Goal: Check status

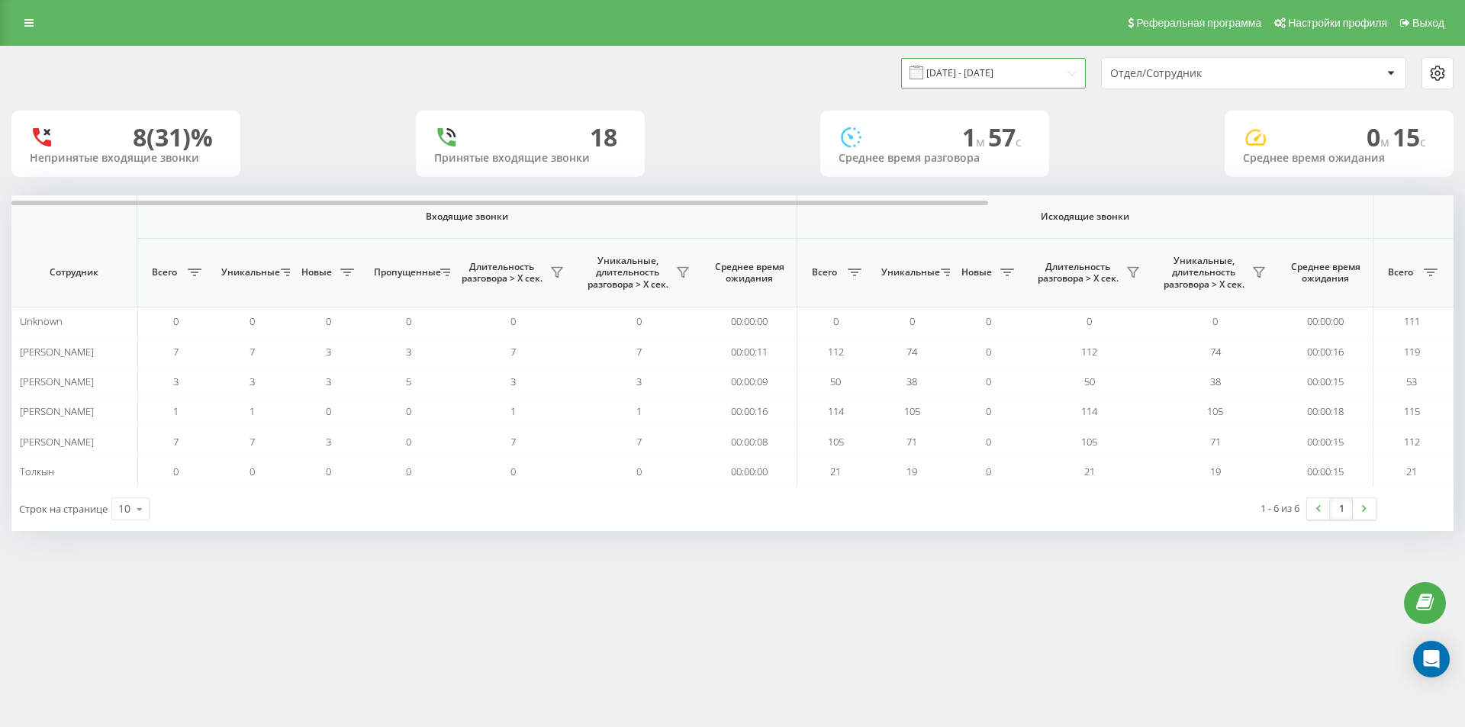
click at [1009, 76] on input "[DATE] - [DATE]" at bounding box center [993, 73] width 185 height 30
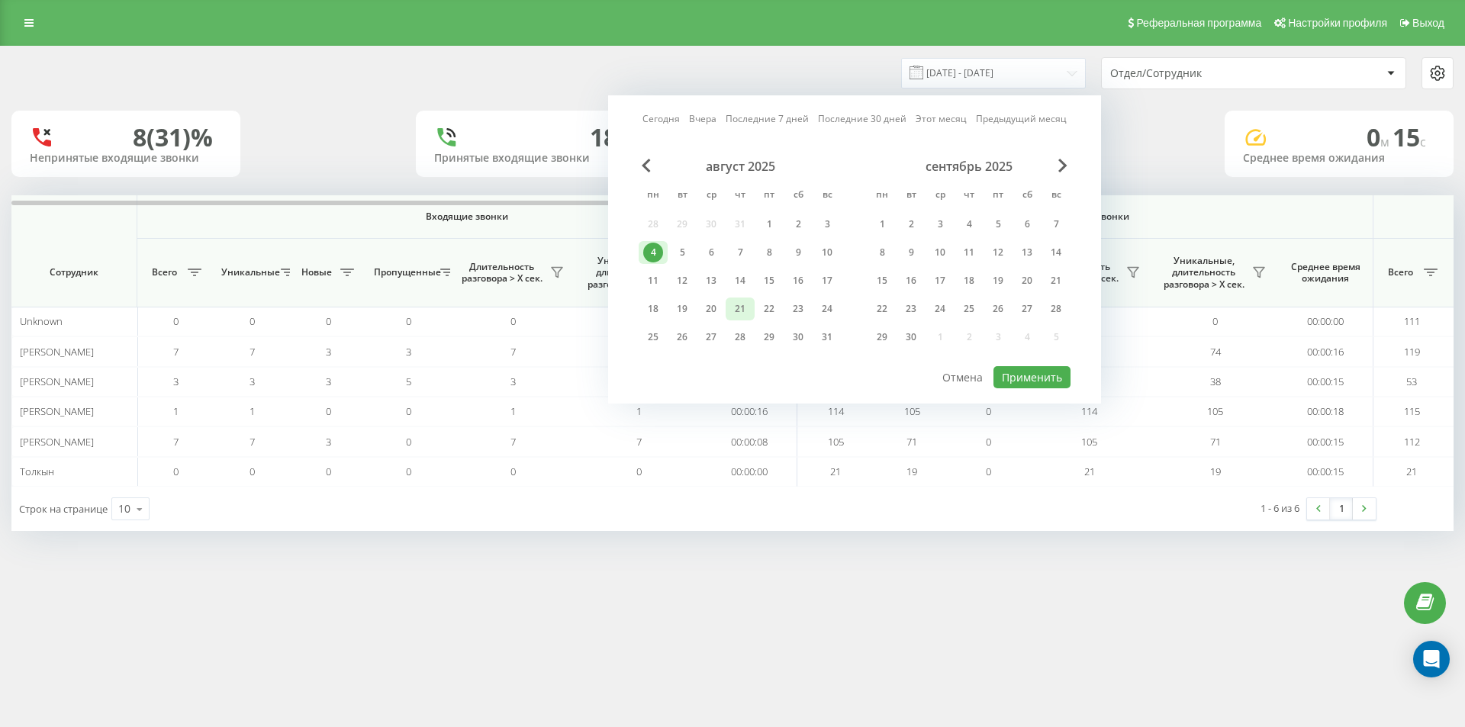
click at [742, 314] on div "21" at bounding box center [740, 309] width 20 height 20
click at [1033, 374] on button "Применить" at bounding box center [1031, 377] width 77 height 22
type input "[DATE] - [DATE]"
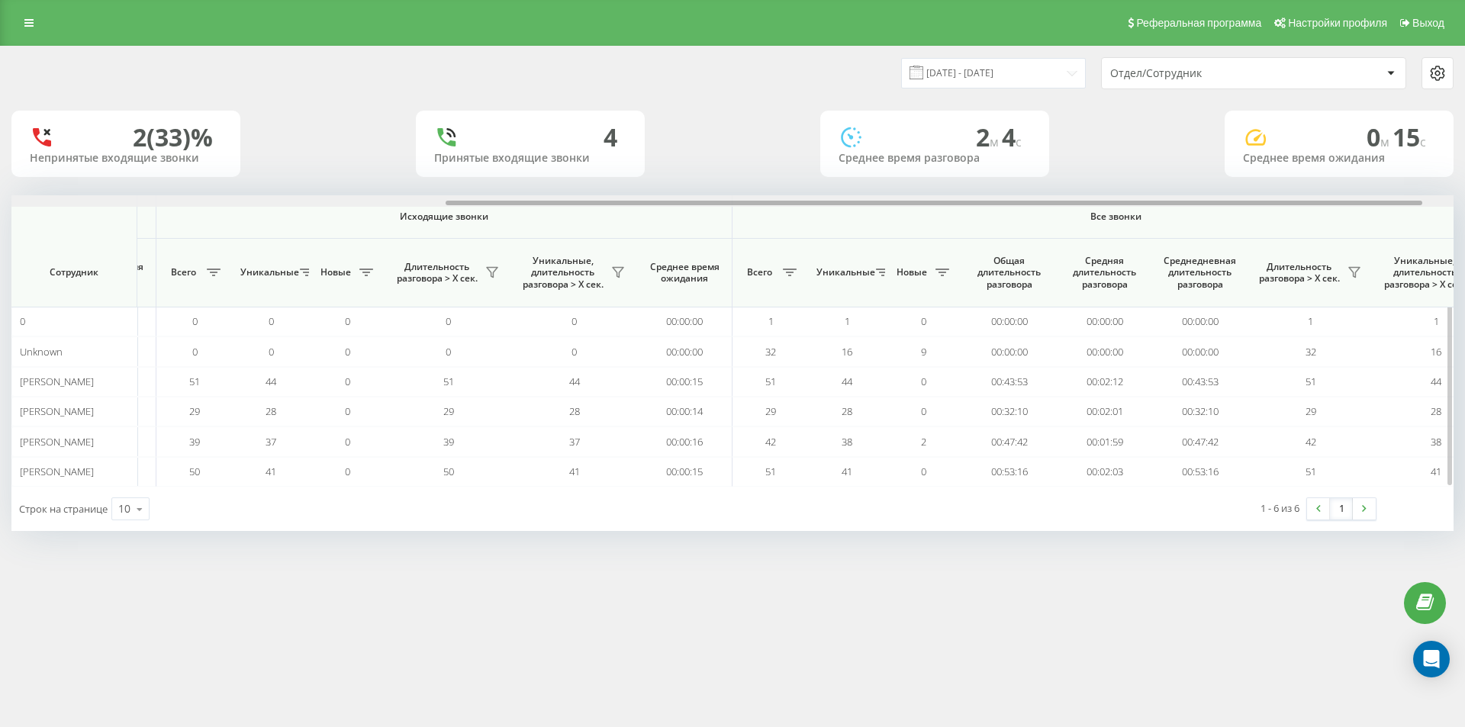
scroll to position [0, 649]
drag, startPoint x: 975, startPoint y: 202, endPoint x: 1415, endPoint y: 211, distance: 439.5
click at [1415, 211] on div "Входящие звонки Исходящие звонки Все звонки Сотрудник Всего Уникальные Новые Пр…" at bounding box center [732, 340] width 1442 height 291
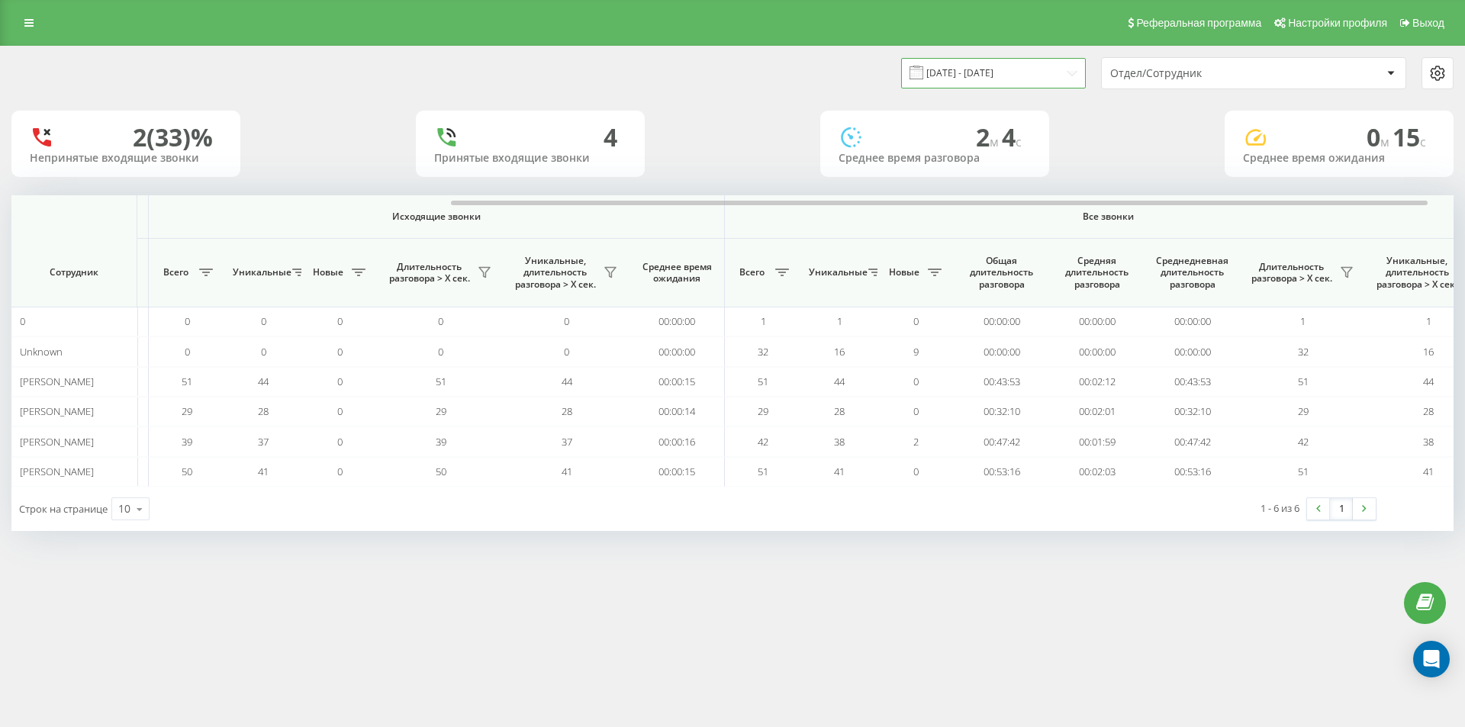
drag, startPoint x: 1030, startPoint y: 60, endPoint x: 1014, endPoint y: 82, distance: 26.7
click at [1029, 61] on input "[DATE] - [DATE]" at bounding box center [993, 73] width 185 height 30
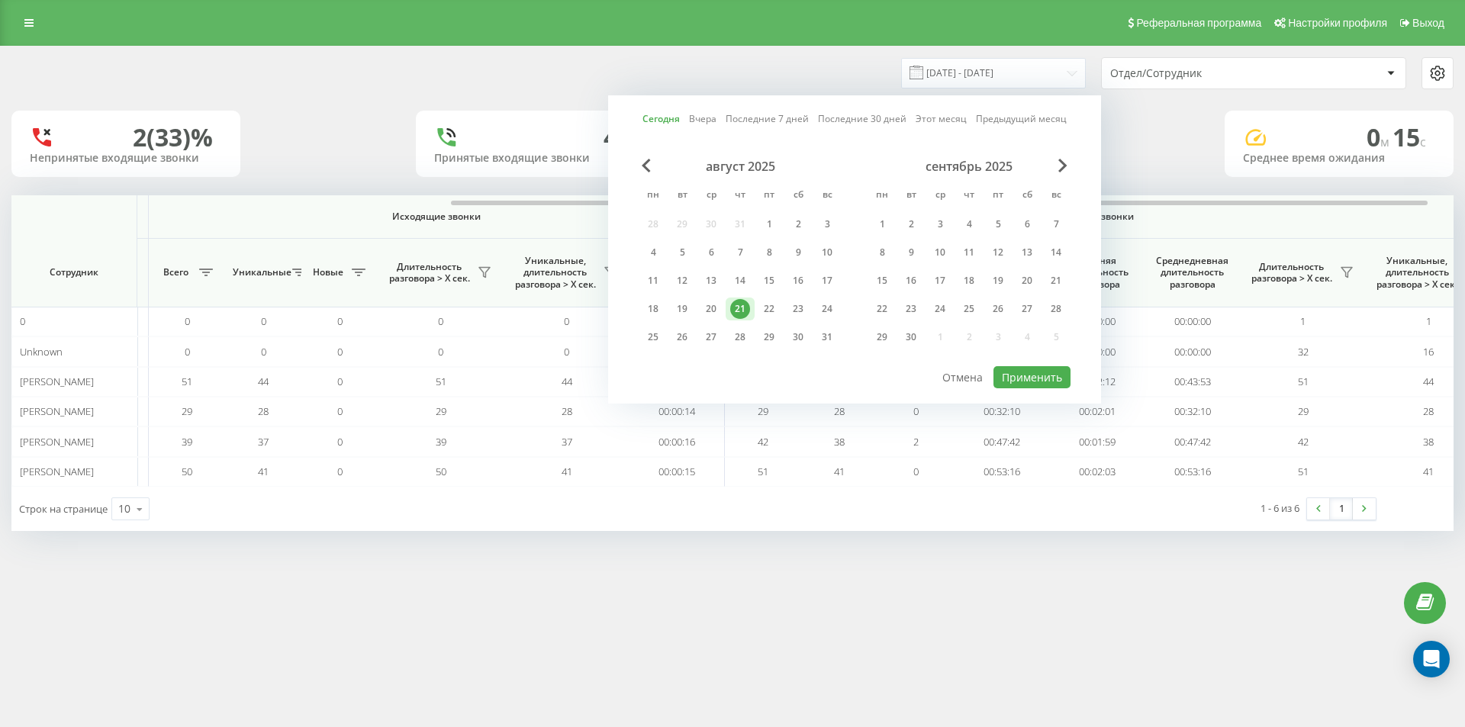
click at [744, 310] on div "21" at bounding box center [740, 309] width 20 height 20
click at [1047, 373] on button "Применить" at bounding box center [1031, 377] width 77 height 22
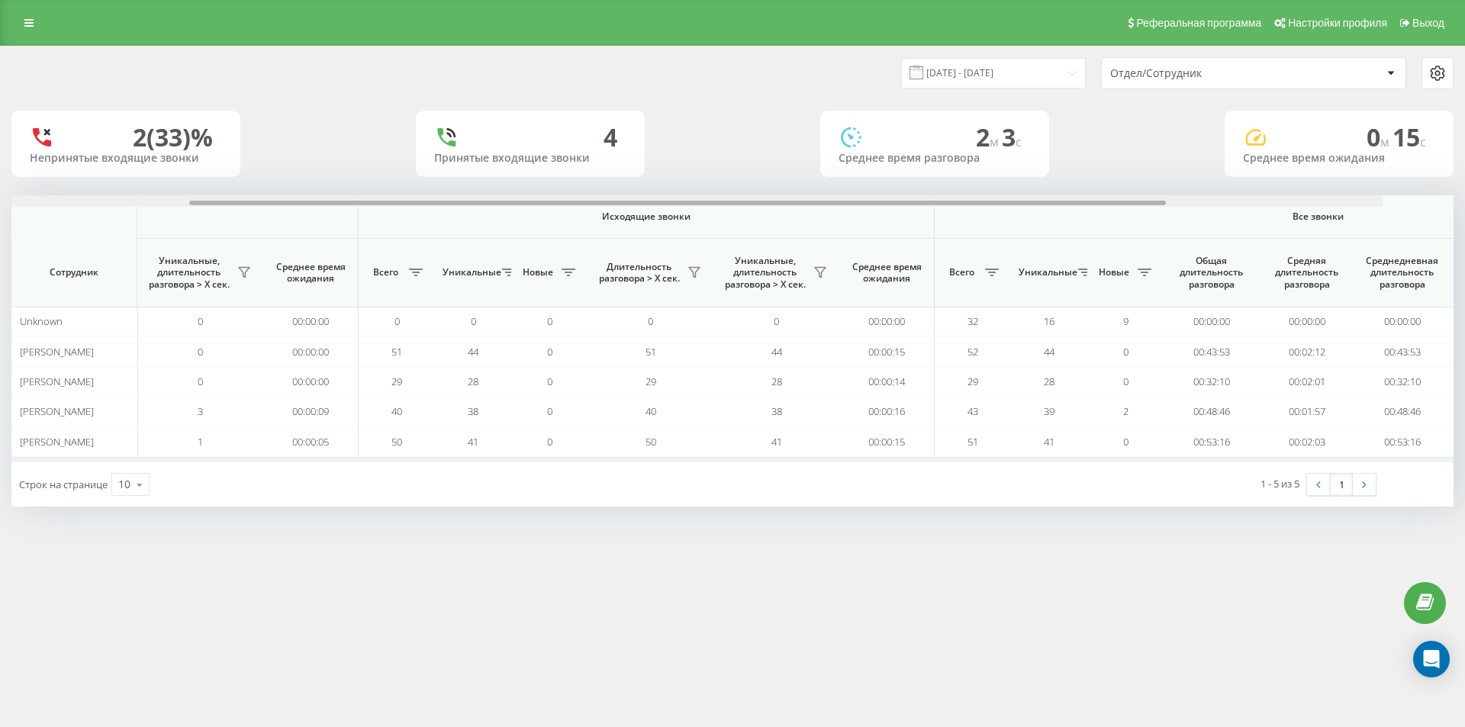
scroll to position [0, 687]
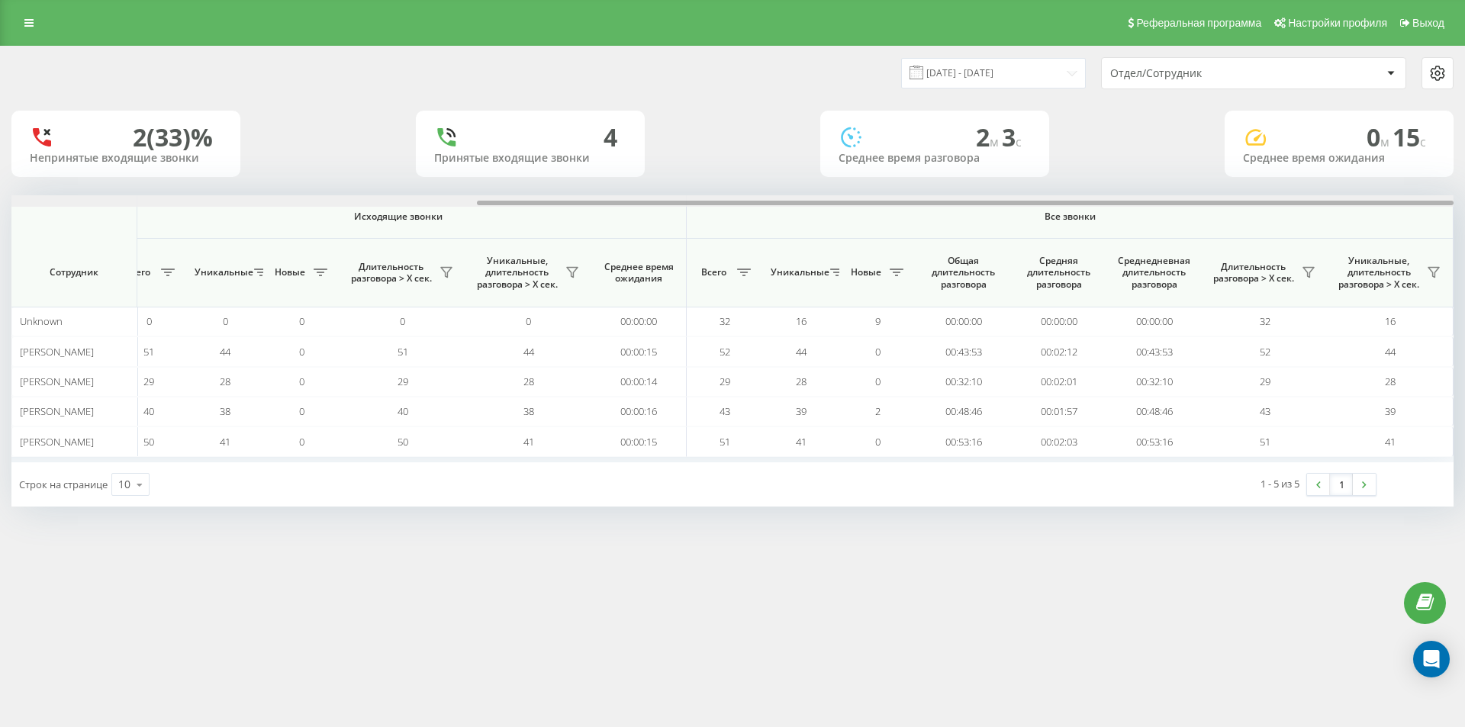
drag, startPoint x: 441, startPoint y: 201, endPoint x: 1223, endPoint y: 232, distance: 782.6
click at [1244, 227] on div "Входящие звонки Исходящие звонки Все звонки Сотрудник Всего Уникальные Новые Пр…" at bounding box center [732, 328] width 1442 height 267
click at [1306, 275] on icon at bounding box center [1308, 272] width 12 height 12
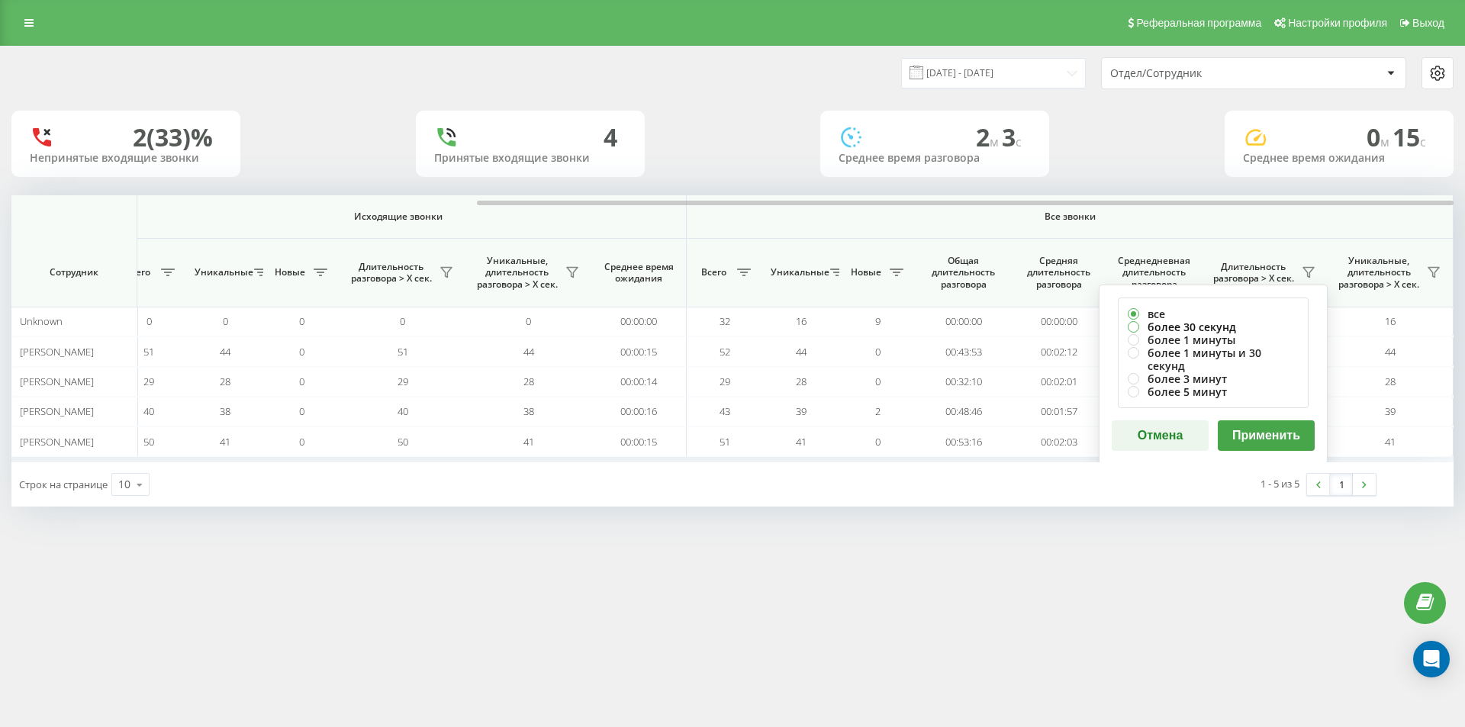
click at [1190, 331] on label "более 30 секунд" at bounding box center [1213, 326] width 171 height 13
radio input "true"
click at [1266, 423] on button "Применить" at bounding box center [1266, 435] width 97 height 31
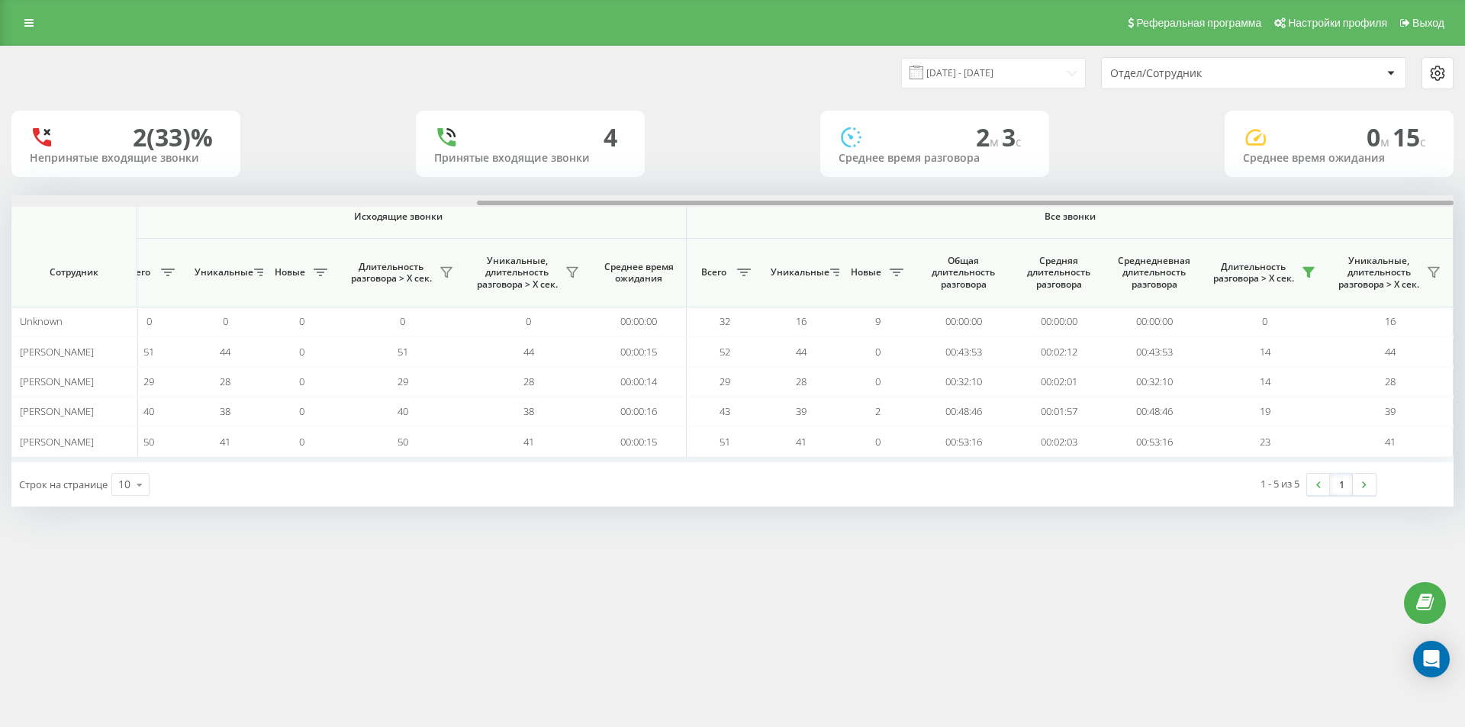
drag, startPoint x: 885, startPoint y: 204, endPoint x: 1412, endPoint y: 217, distance: 527.4
click at [1412, 217] on div "Входящие звонки Исходящие звонки Все звонки Сотрудник Всего Уникальные Новые Пр…" at bounding box center [732, 328] width 1442 height 267
click at [1310, 275] on icon at bounding box center [1308, 273] width 11 height 10
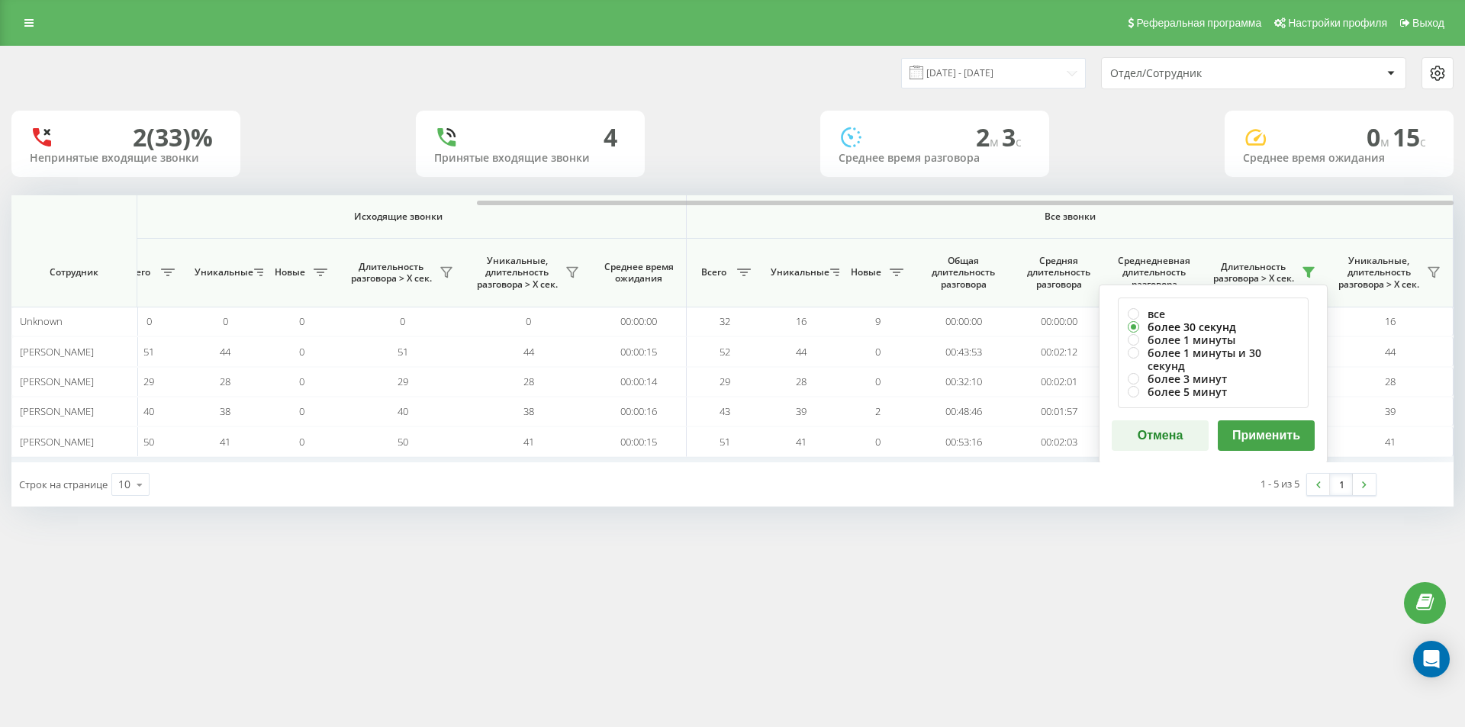
click at [1209, 327] on label "более 30 секунд" at bounding box center [1213, 326] width 171 height 13
click at [1261, 423] on button "Применить" at bounding box center [1266, 435] width 97 height 31
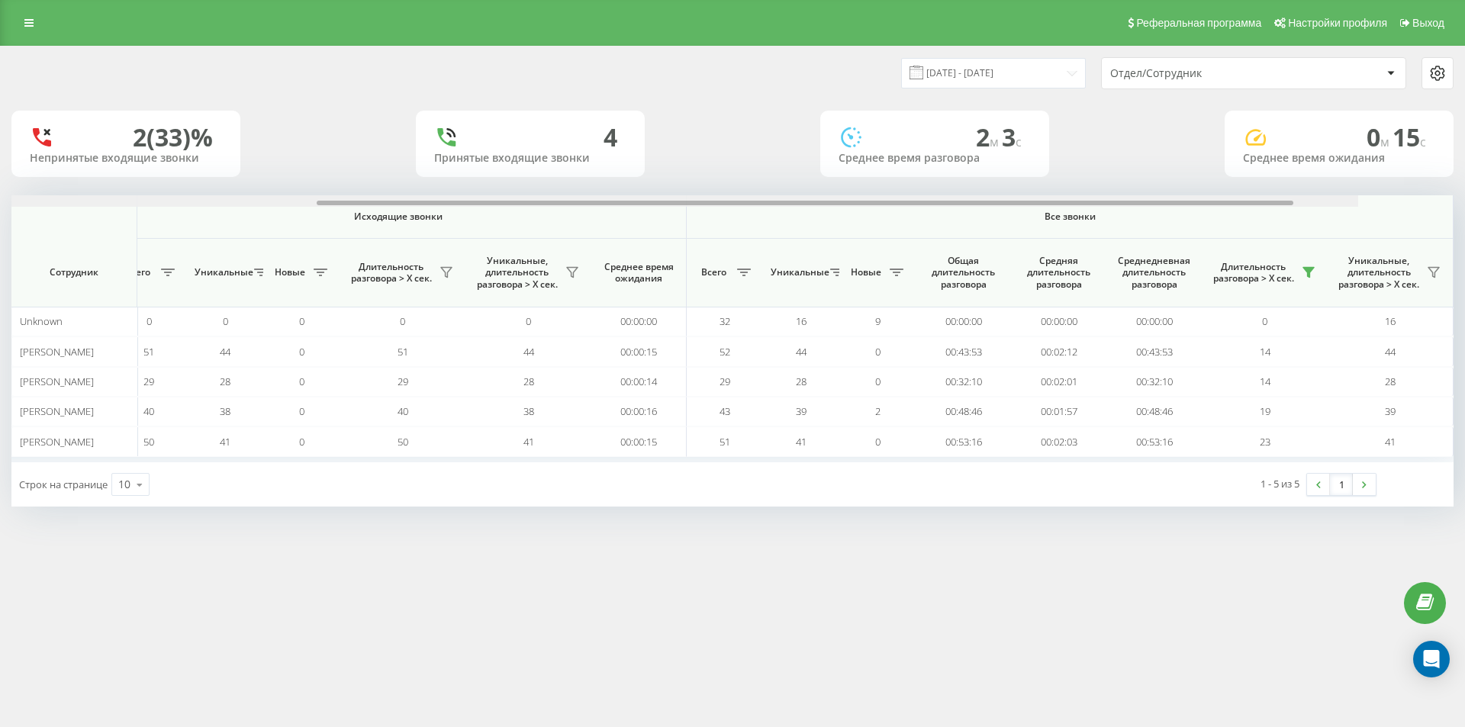
drag, startPoint x: 848, startPoint y: 203, endPoint x: 1464, endPoint y: 229, distance: 616.2
click at [1464, 227] on div "[DATE] - [DATE] Отдел/Сотрудник 2 (33)% Непринятые входящие звонки 4 Принятые в…" at bounding box center [732, 291] width 1465 height 491
